Goal: Information Seeking & Learning: Learn about a topic

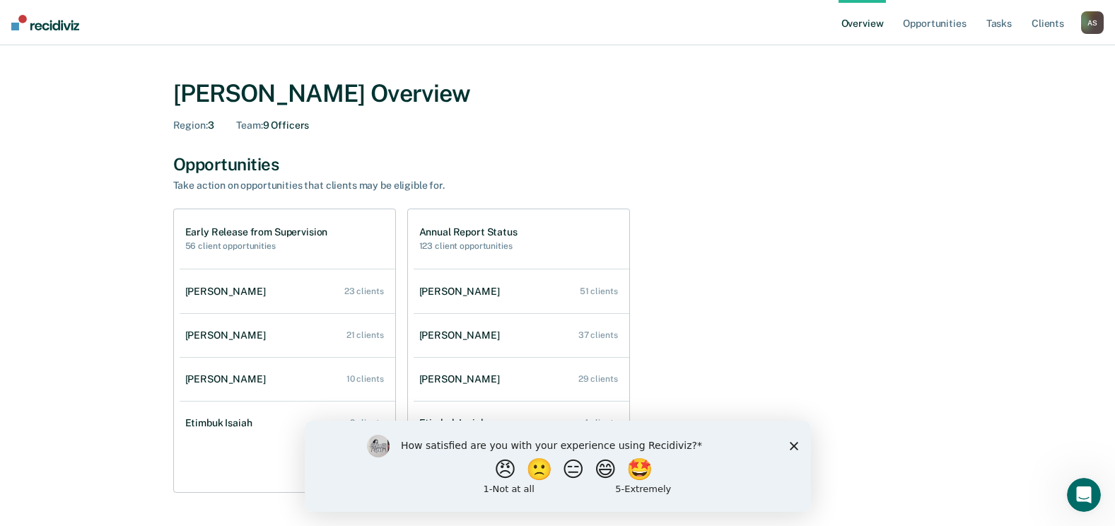
drag, startPoint x: 792, startPoint y: 448, endPoint x: 791, endPoint y: 431, distance: 17.0
click at [792, 448] on polygon "Close survey" at bounding box center [793, 445] width 8 height 8
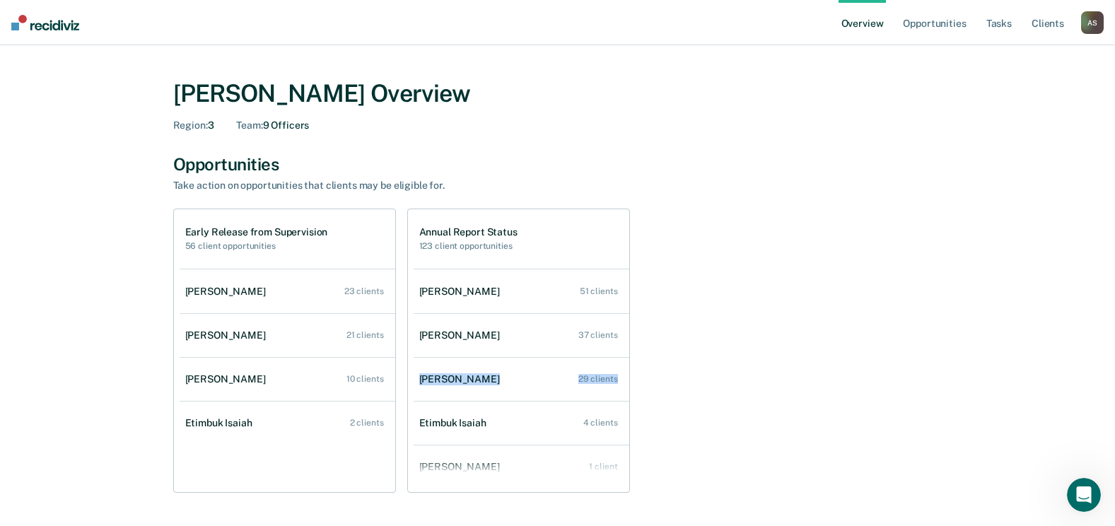
drag, startPoint x: 630, startPoint y: 357, endPoint x: 633, endPoint y: 387, distance: 30.6
click at [633, 387] on div "Early Release from Supervision 56 client opportunities [PERSON_NAME] 23 clients…" at bounding box center [558, 351] width 770 height 284
